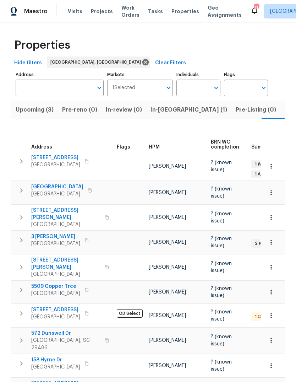
scroll to position [0, 15]
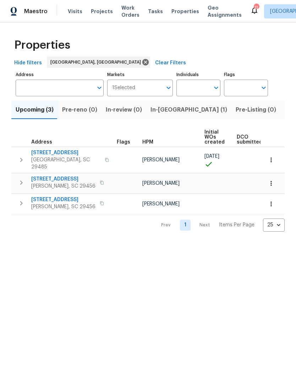
scroll to position [0, -2]
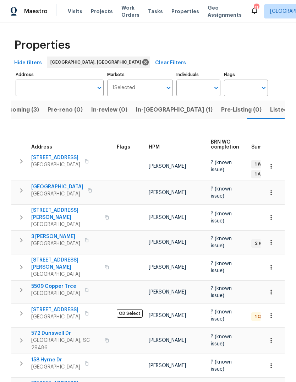
click at [208, 280] on td "[PERSON_NAME]" at bounding box center [177, 291] width 62 height 23
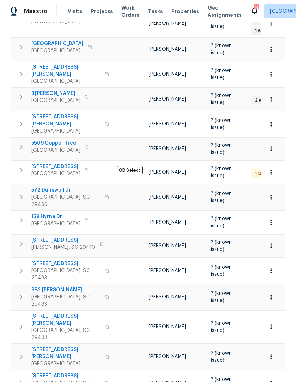
scroll to position [142, 0]
